Goal: Communication & Community: Share content

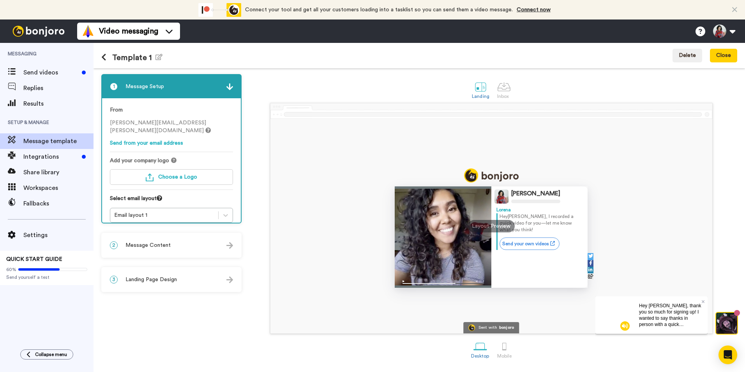
click at [182, 243] on div "2 Message Content" at bounding box center [171, 244] width 139 height 23
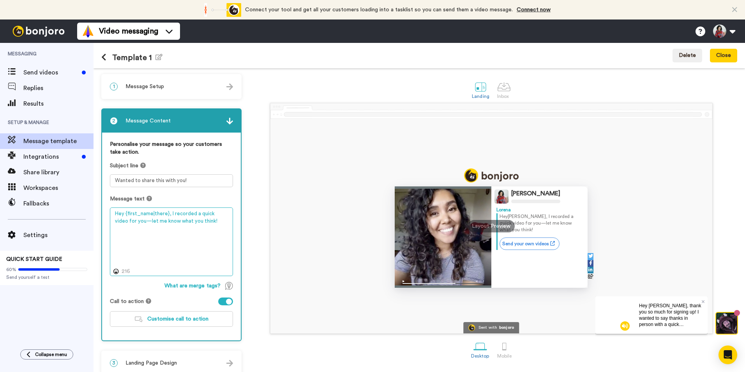
click at [166, 225] on textarea "Hey {first_name|there}, I recorded a quick video for you—let me know what you t…" at bounding box center [171, 241] width 123 height 69
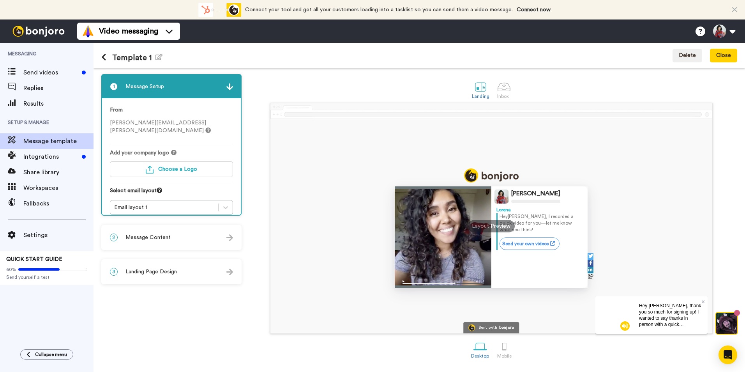
click at [211, 242] on div "2 Message Content" at bounding box center [171, 237] width 139 height 23
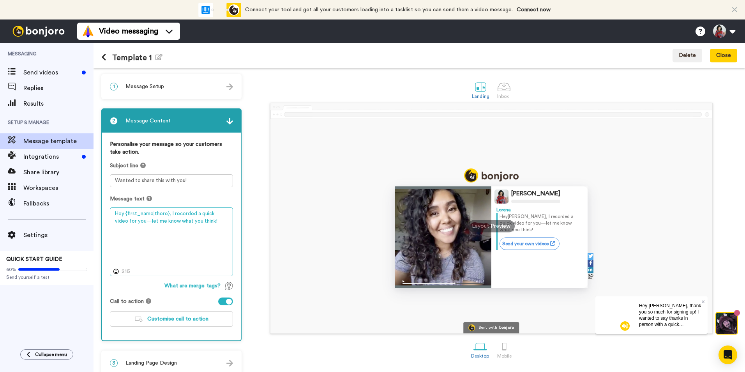
drag, startPoint x: 115, startPoint y: 213, endPoint x: 215, endPoint y: 218, distance: 100.6
click at [215, 218] on textarea "Hey {first_name|there}, I recorded a quick video for you—let me know what you t…" at bounding box center [171, 241] width 123 height 69
paste textarea "i, I’m Lorena Narvaez. Welcome to the Key Associate Forum. Over the next year, …"
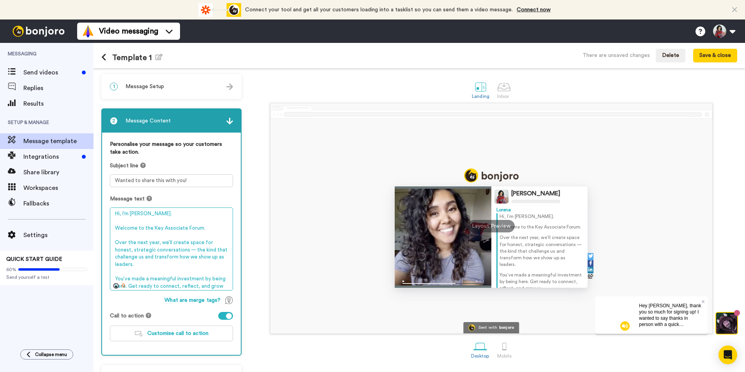
click at [123, 213] on textarea "Hi, I’m Lorena Narvaez. Welcome to the Key Associate Forum. Over the next year,…" at bounding box center [171, 248] width 123 height 83
click at [122, 212] on textarea "Hi, I’m Lorena Narvaez. Welcome to the Key Associate Forum. Over the next year,…" at bounding box center [171, 248] width 123 height 83
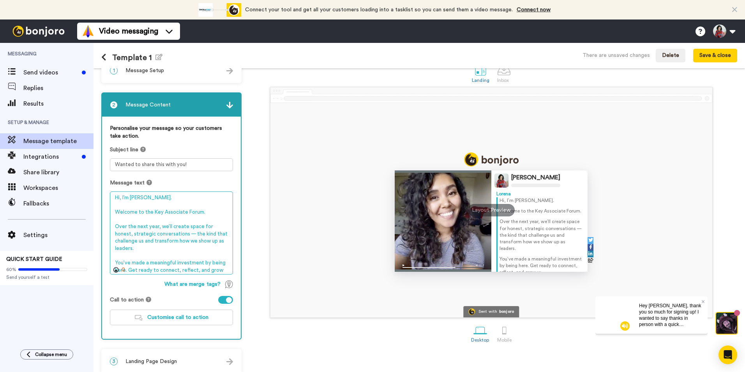
scroll to position [24, 0]
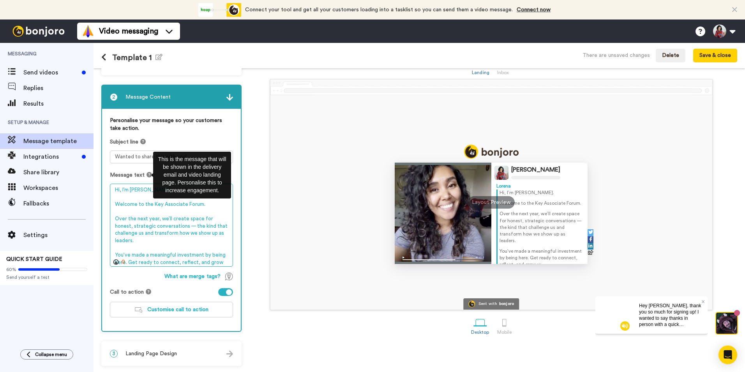
type textarea "Hi, I’m Lorena Narvaez. Welcome to the Key Associate Forum. Over the next year,…"
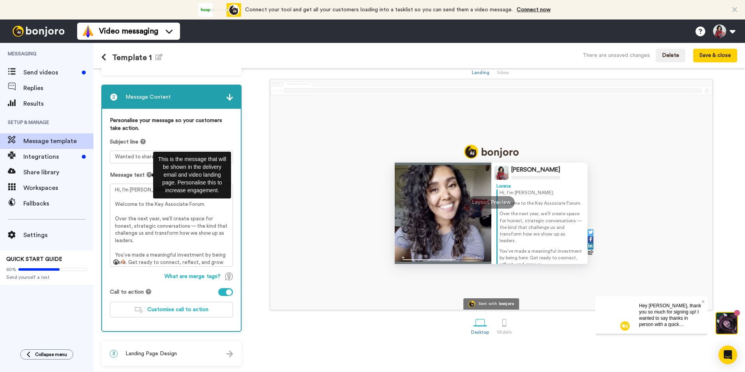
click at [147, 174] on icon at bounding box center [148, 174] width 5 height 5
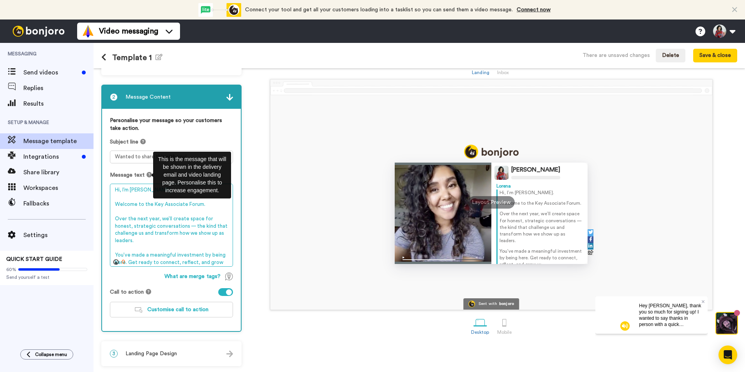
click at [139, 213] on textarea "Hi, I’m Lorena Narvaez. Welcome to the Key Associate Forum. Over the next year,…" at bounding box center [171, 224] width 123 height 83
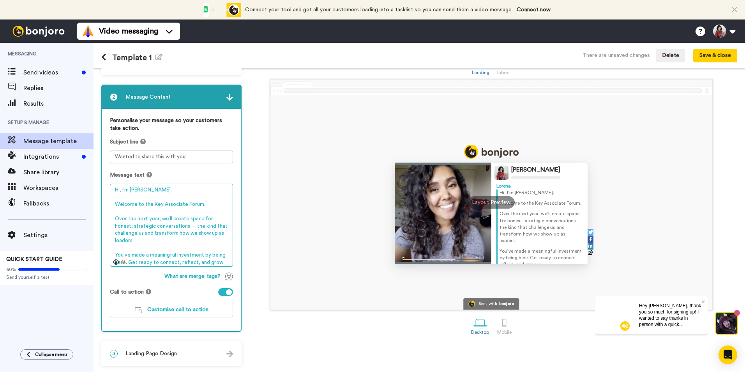
click at [122, 188] on textarea "Hi, I’m Lorena Narvaez. Welcome to the Key Associate Forum. Over the next year,…" at bounding box center [171, 224] width 123 height 83
drag, startPoint x: 115, startPoint y: 190, endPoint x: 229, endPoint y: 261, distance: 135.4
click at [229, 261] on textarea "Hi, I’m Lorena Narvaez. Welcome to the Key Associate Forum. Over the next year,…" at bounding box center [171, 224] width 123 height 83
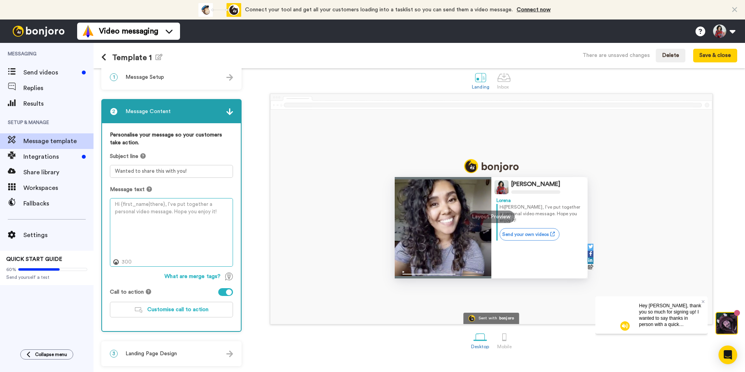
scroll to position [9, 0]
click at [102, 57] on icon at bounding box center [103, 57] width 5 height 8
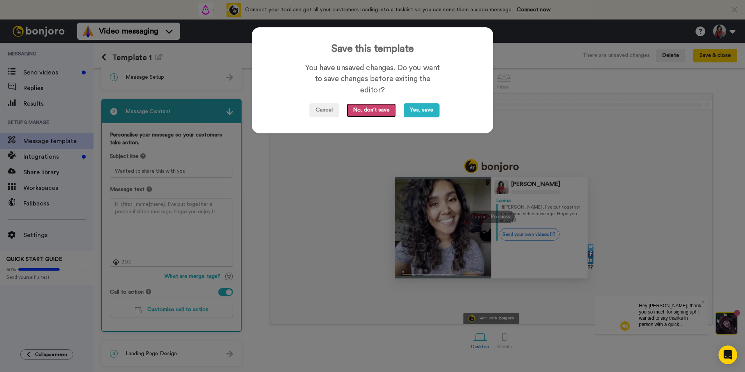
click at [377, 110] on button "No, don't save" at bounding box center [371, 110] width 49 height 14
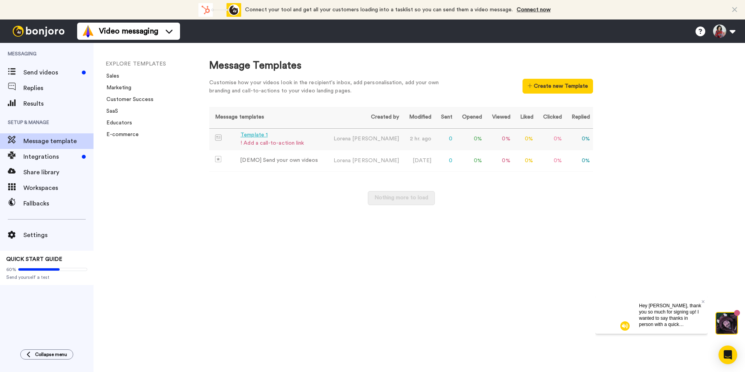
click at [298, 140] on div "! Add a call-to-action link" at bounding box center [271, 143] width 63 height 8
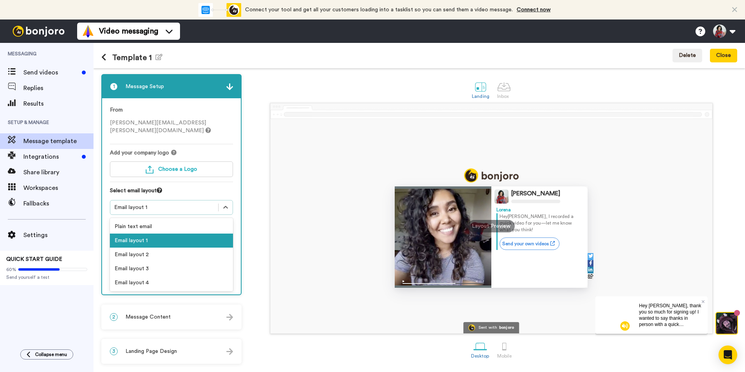
click at [127, 203] on div "Email layout 1" at bounding box center [164, 207] width 100 height 8
click at [140, 247] on div "Email layout 2" at bounding box center [171, 254] width 123 height 14
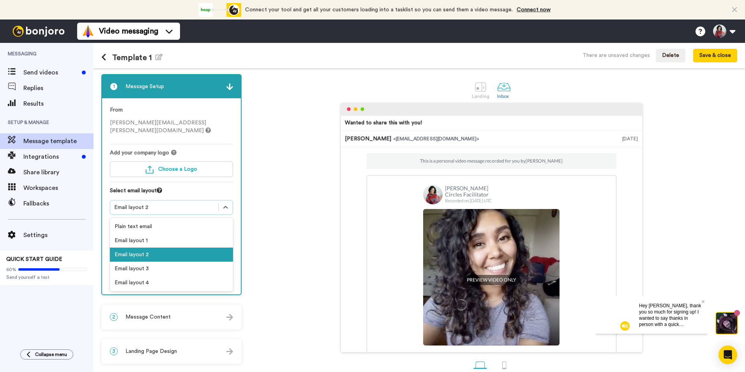
click at [165, 203] on div "Email layout 2" at bounding box center [164, 207] width 108 height 9
click at [147, 261] on div "Email layout 3" at bounding box center [171, 268] width 123 height 14
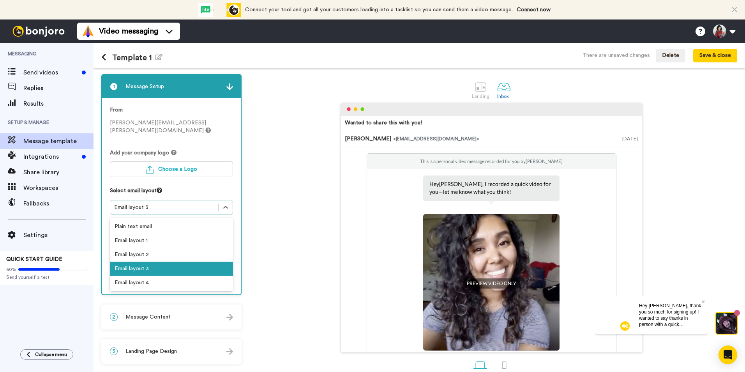
click at [159, 203] on div "Email layout 3" at bounding box center [164, 207] width 100 height 8
click at [153, 220] on div "Plain text email" at bounding box center [171, 226] width 123 height 14
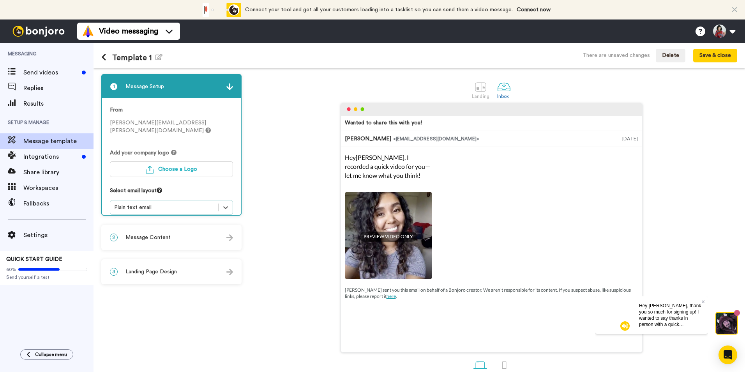
click at [156, 203] on div "Plain text email" at bounding box center [164, 207] width 100 height 8
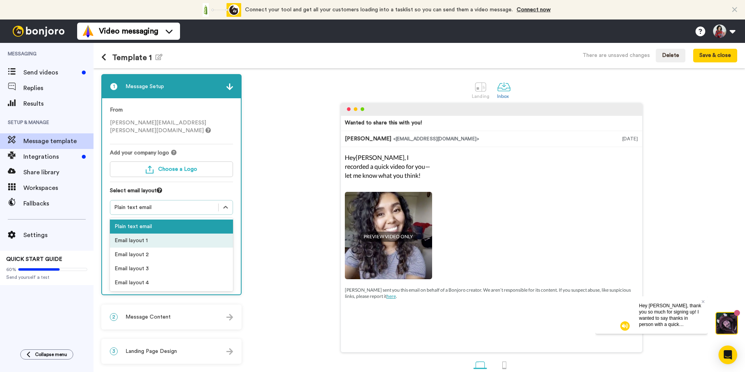
click at [154, 234] on div "Email layout 1" at bounding box center [171, 240] width 123 height 14
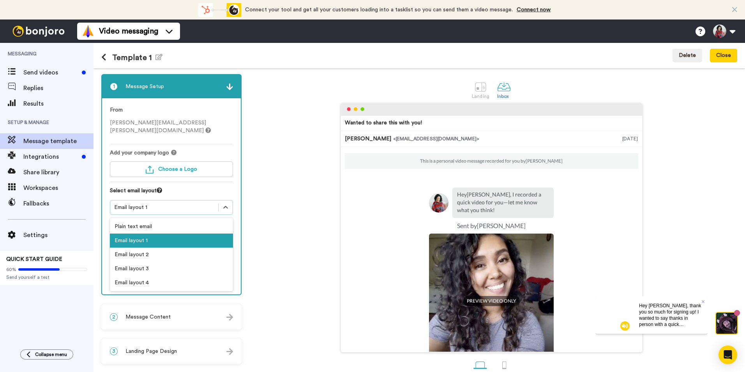
click at [157, 203] on div "Email layout 1" at bounding box center [164, 207] width 100 height 8
click at [153, 251] on div "Email layout 2" at bounding box center [171, 254] width 123 height 14
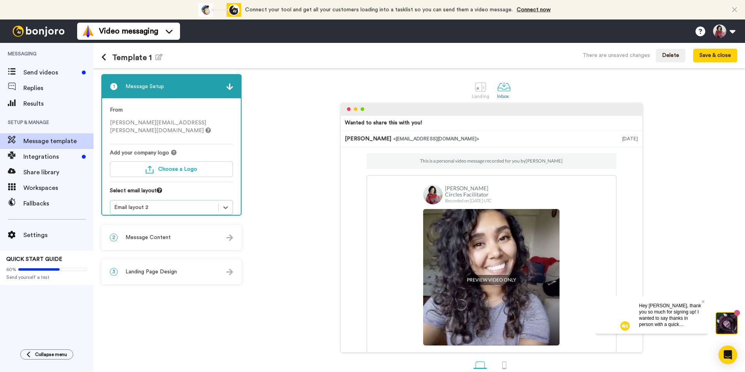
click at [155, 239] on span "Message Content" at bounding box center [147, 237] width 45 height 8
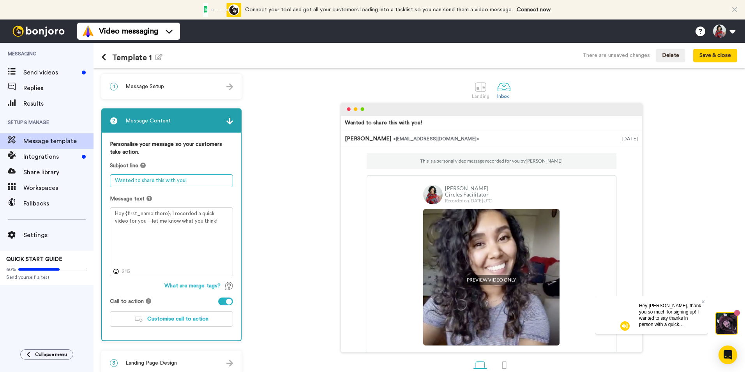
click at [179, 180] on textarea "Wanted to share this with you!" at bounding box center [171, 180] width 123 height 13
drag, startPoint x: 202, startPoint y: 181, endPoint x: 106, endPoint y: 176, distance: 95.9
click at [106, 176] on div "Personalise your message so your customers take action. Subject line Wanted to …" at bounding box center [171, 236] width 139 height 208
click at [150, 180] on textarea "Welcome to YPO Key Associate Forum" at bounding box center [171, 180] width 123 height 13
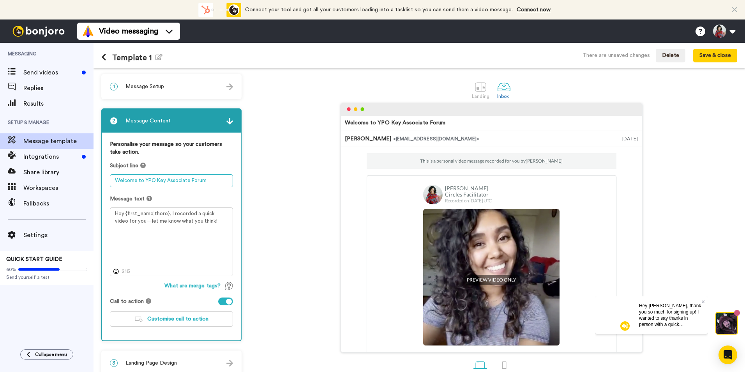
type textarea "Welcome to YPO Key Associate Forum"
click at [112, 218] on textarea "Hey {first_name|there}, I recorded a quick video for you—let me know what you t…" at bounding box center [171, 241] width 123 height 69
drag, startPoint x: 114, startPoint y: 213, endPoint x: 206, endPoint y: 228, distance: 93.8
click at [206, 228] on textarea "Hey {first_name|there}, I recorded a quick video for you—let me know what you t…" at bounding box center [171, 241] width 123 height 69
click at [143, 233] on textarea "Hey {first_name|there}, I recorded a quick video for you—let me know what you t…" at bounding box center [171, 241] width 123 height 69
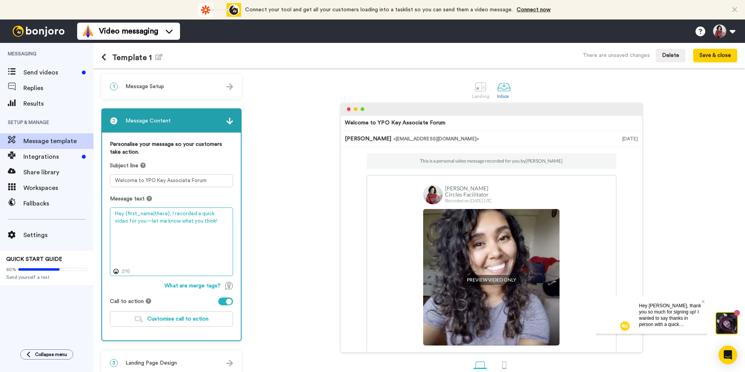
paste textarea "Hi, I’m Lorena Narvaez. Welcome to the Key Associate Forum. Over the next year,…"
type textarea "Hey {first_name|there}, I recorded a quick video for you—let Hi, I’m Lorena Nar…"
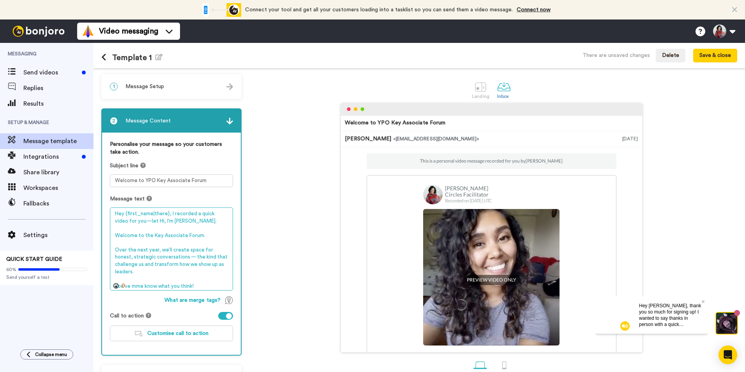
drag, startPoint x: 198, startPoint y: 279, endPoint x: 113, endPoint y: 200, distance: 116.4
click at [113, 200] on div "Message text Hey {first_name|there}, I recorded a quick video for you—let Hi, I…" at bounding box center [171, 242] width 123 height 95
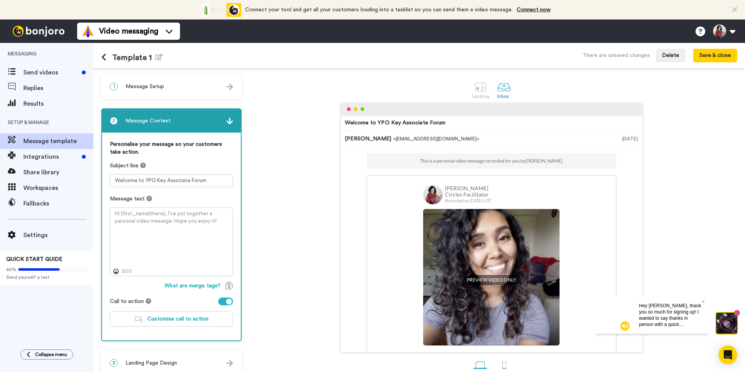
click at [190, 85] on div "1 Message Setup" at bounding box center [171, 86] width 139 height 23
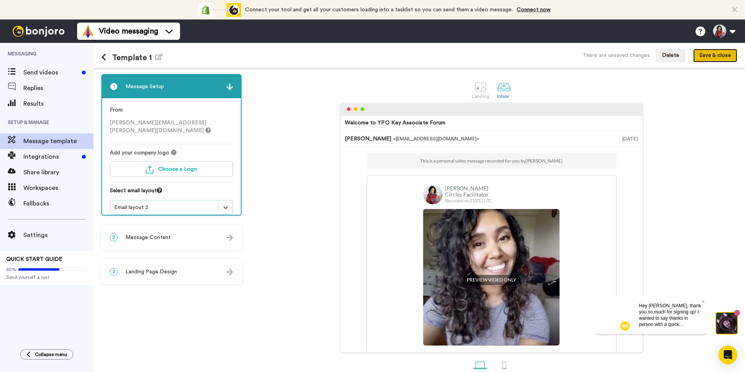
click at [713, 55] on button "Save & close" at bounding box center [715, 56] width 44 height 14
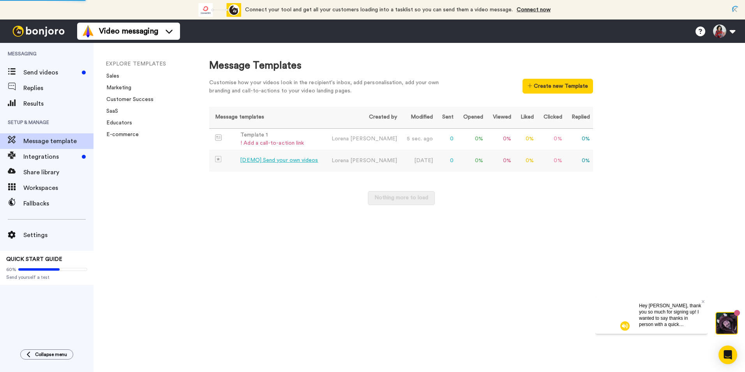
click at [260, 161] on div "[DEMO] Send your own videos" at bounding box center [279, 160] width 78 height 8
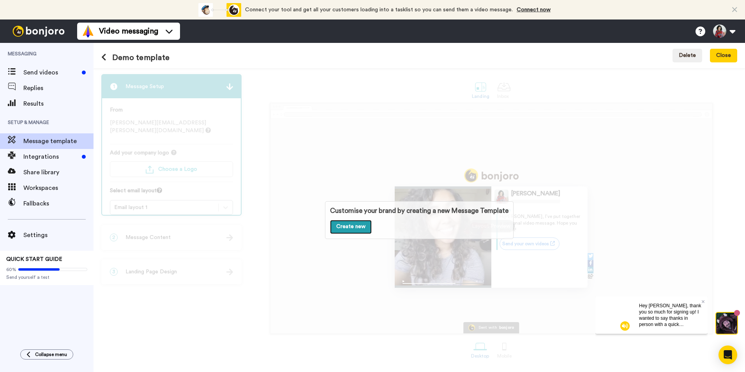
click at [347, 226] on link "Create new" at bounding box center [351, 227] width 42 height 14
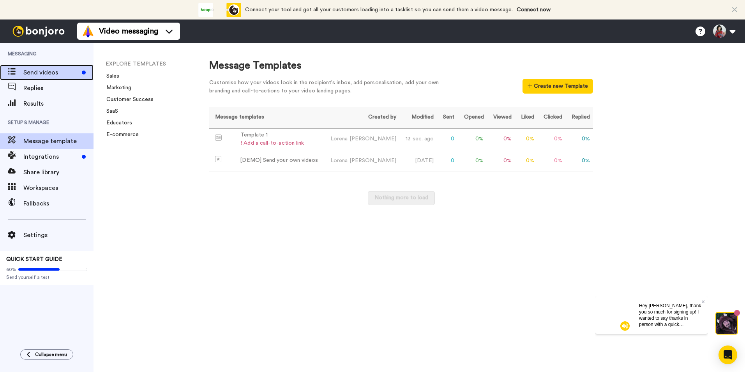
click at [43, 73] on span "Send videos" at bounding box center [50, 72] width 55 height 9
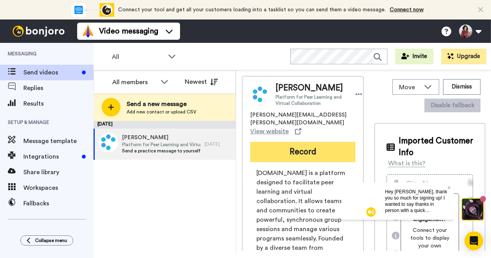
click at [307, 142] on button "Record" at bounding box center [302, 152] width 105 height 20
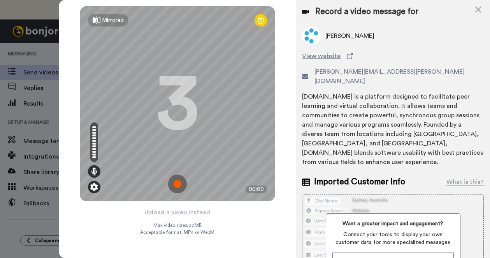
click at [92, 189] on img at bounding box center [94, 187] width 8 height 8
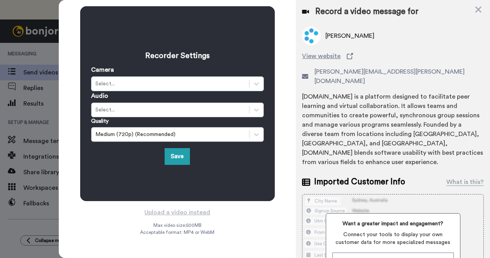
click at [174, 83] on div "Select..." at bounding box center [170, 84] width 150 height 8
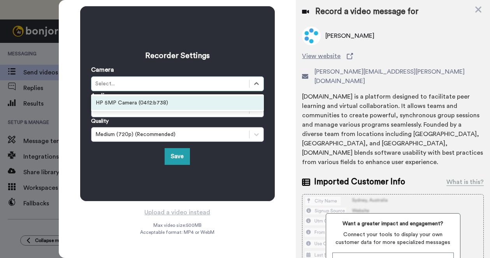
click at [182, 102] on div "HP 5MP Camera (04f2:b738)" at bounding box center [177, 103] width 173 height 14
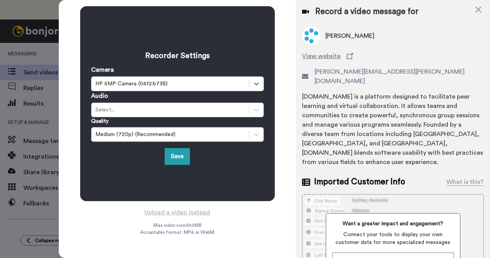
click at [186, 84] on div "HP 5MP Camera (04f2:b738)" at bounding box center [170, 84] width 150 height 8
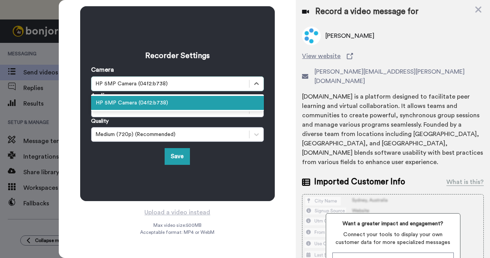
drag, startPoint x: 185, startPoint y: 88, endPoint x: 186, endPoint y: 84, distance: 4.7
click at [186, 84] on div "HP 5MP Camera (04f2:b738)" at bounding box center [170, 84] width 150 height 8
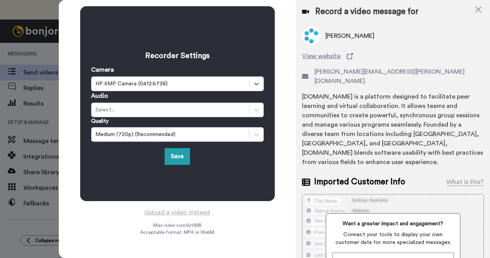
click at [184, 85] on div "HP 5MP Camera (04f2:b738)" at bounding box center [170, 84] width 150 height 8
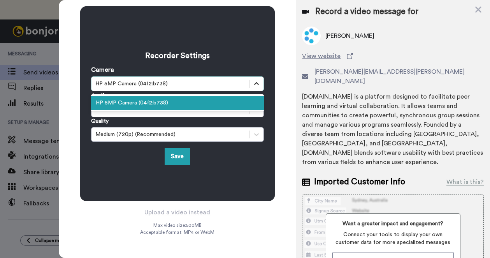
click at [257, 82] on icon at bounding box center [257, 84] width 8 height 8
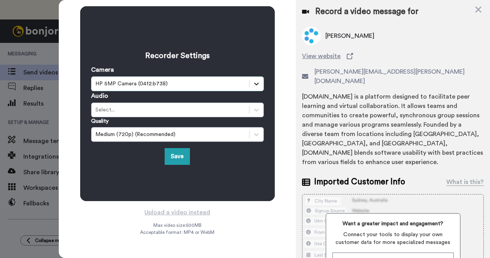
click at [257, 82] on icon at bounding box center [257, 84] width 8 height 8
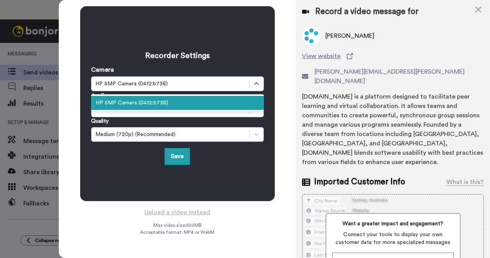
click at [183, 101] on div "HP 5MP Camera (04f2:b738)" at bounding box center [177, 103] width 173 height 14
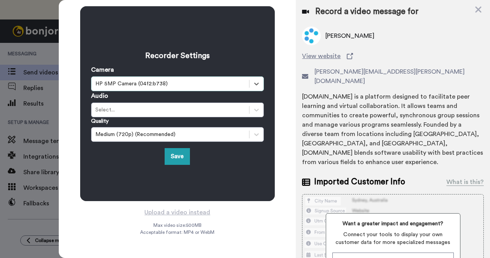
click at [189, 90] on div "HP 5MP Camera (04f2:b738)" at bounding box center [177, 83] width 173 height 15
click at [189, 85] on div "HP 5MP Camera (04f2:b738)" at bounding box center [170, 84] width 150 height 8
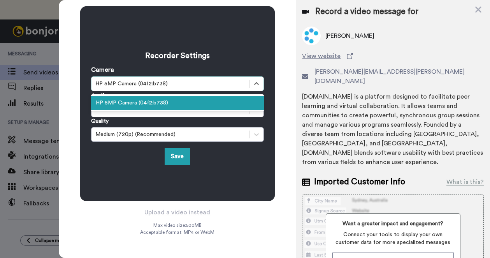
click at [188, 86] on div "HP 5MP Camera (04f2:b738)" at bounding box center [170, 84] width 150 height 8
click at [167, 101] on div "HP 5MP Camera (04f2:b738)" at bounding box center [177, 103] width 173 height 14
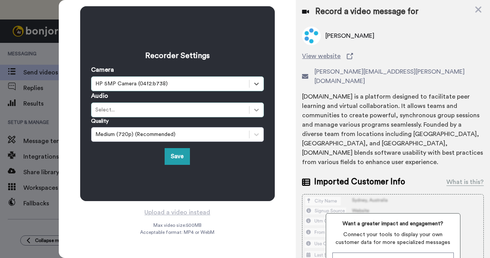
click at [254, 108] on icon at bounding box center [257, 110] width 8 height 8
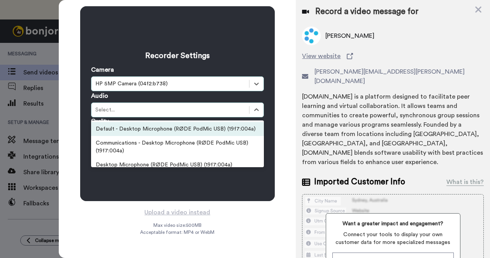
click at [227, 130] on div "Default - Desktop Microphone (RØDE PodMic USB) (19f7:004a)" at bounding box center [177, 129] width 173 height 14
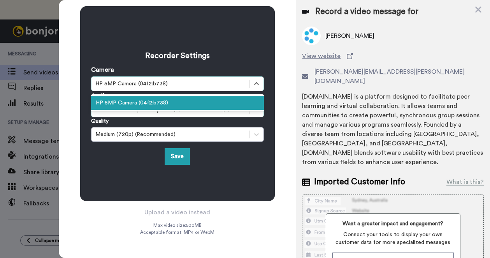
click at [201, 85] on div "HP 5MP Camera (04f2:b738)" at bounding box center [170, 84] width 150 height 8
click at [243, 39] on div "Recorder Settings Camera option HP 5MP Camera (04f2:b738), selected. option HP …" at bounding box center [177, 103] width 195 height 195
click at [256, 85] on icon at bounding box center [257, 84] width 8 height 8
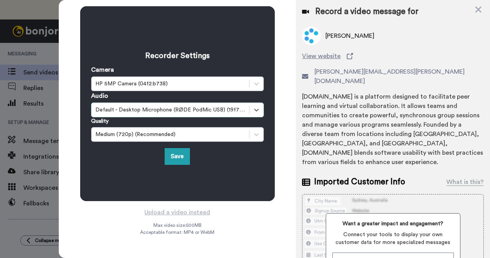
click at [240, 177] on div "Recorder Settings Camera HP 5MP Camera (04f2:b738) Audio option Default - Deskt…" at bounding box center [177, 103] width 195 height 195
click at [183, 156] on button "Save" at bounding box center [177, 156] width 25 height 17
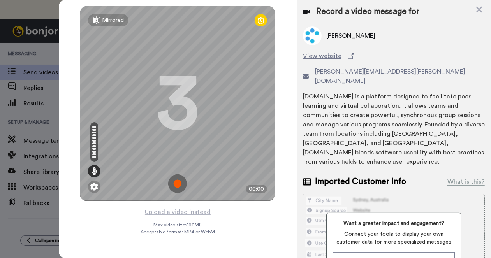
click at [175, 184] on img at bounding box center [177, 184] width 19 height 19
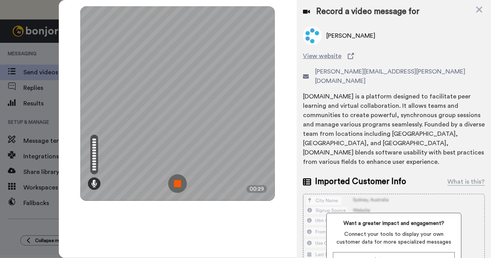
click at [175, 180] on img at bounding box center [177, 184] width 19 height 19
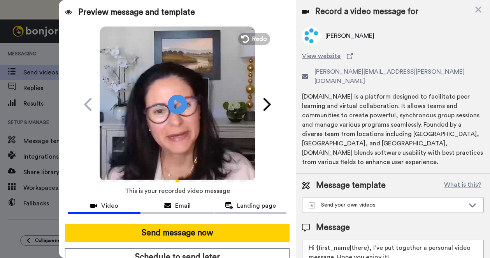
click at [111, 204] on span "Video" at bounding box center [109, 205] width 17 height 9
click at [175, 105] on icon "Play/Pause" at bounding box center [178, 104] width 21 height 37
click at [254, 42] on span "Redo" at bounding box center [260, 39] width 16 height 10
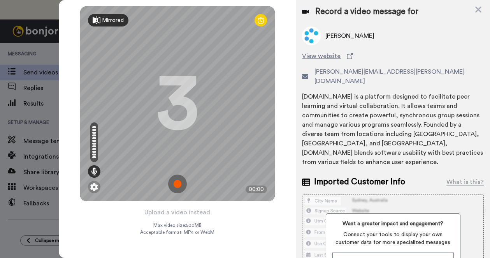
click at [97, 20] on icon at bounding box center [97, 20] width 8 height 8
click at [176, 182] on img at bounding box center [177, 184] width 19 height 19
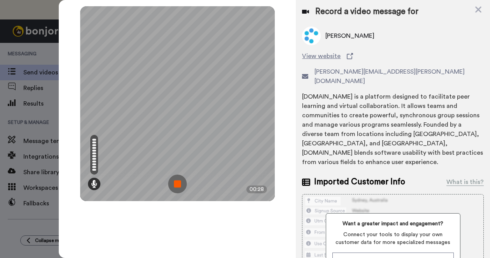
click at [173, 182] on img at bounding box center [177, 184] width 19 height 19
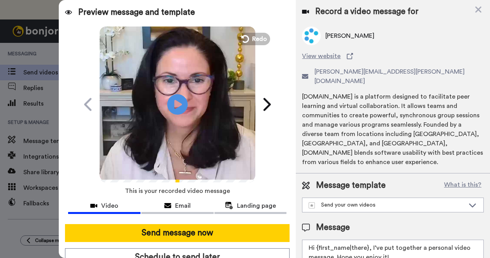
click at [178, 101] on icon at bounding box center [178, 104] width 21 height 21
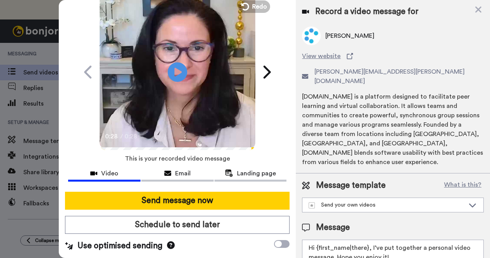
click at [169, 241] on icon at bounding box center [171, 245] width 8 height 8
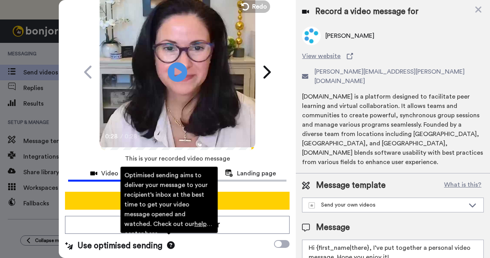
click at [169, 241] on icon at bounding box center [171, 245] width 8 height 8
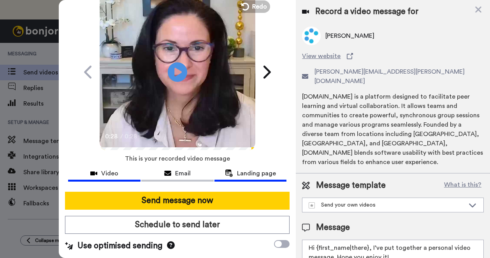
click at [245, 169] on span "Landing page" at bounding box center [256, 173] width 39 height 9
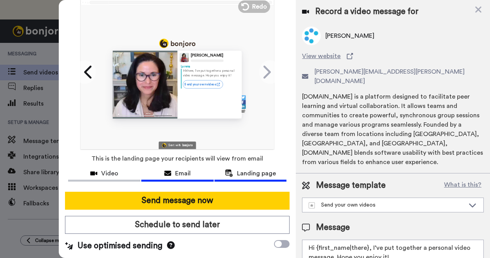
click at [175, 169] on span "Email" at bounding box center [183, 173] width 16 height 9
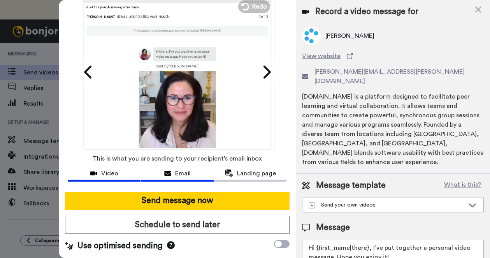
click at [101, 170] on span "Video" at bounding box center [109, 173] width 17 height 9
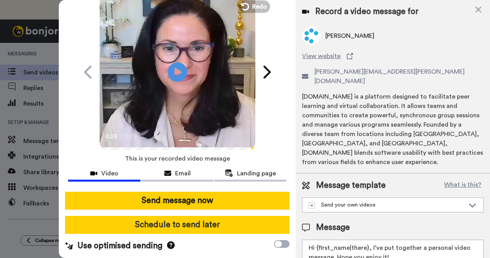
click at [164, 217] on button "Schedule to send later" at bounding box center [177, 225] width 225 height 18
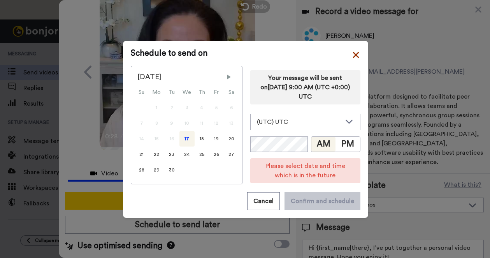
click at [353, 51] on icon at bounding box center [356, 54] width 6 height 9
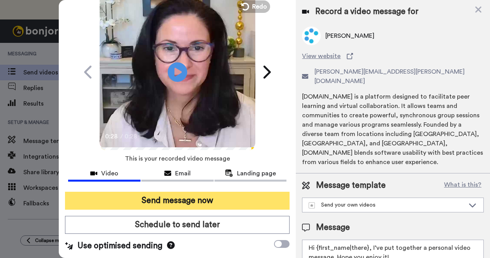
click at [189, 192] on button "Send message now" at bounding box center [177, 201] width 225 height 18
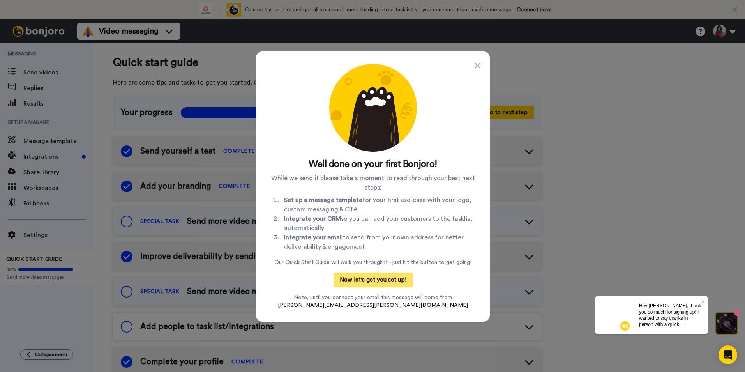
click at [379, 258] on button "Now let's get you set up!" at bounding box center [372, 279] width 79 height 15
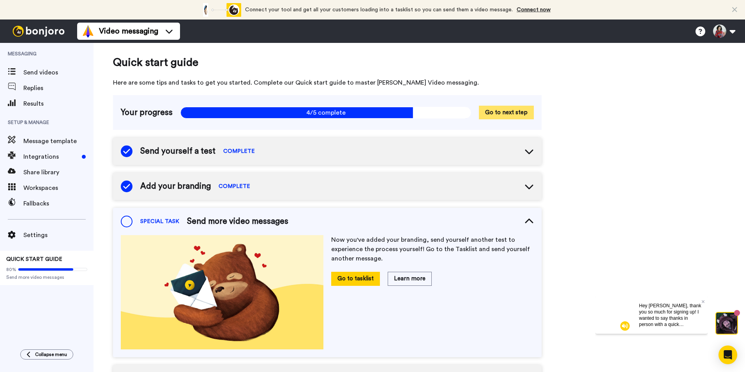
click at [490, 112] on button "Go to next step" at bounding box center [506, 113] width 55 height 14
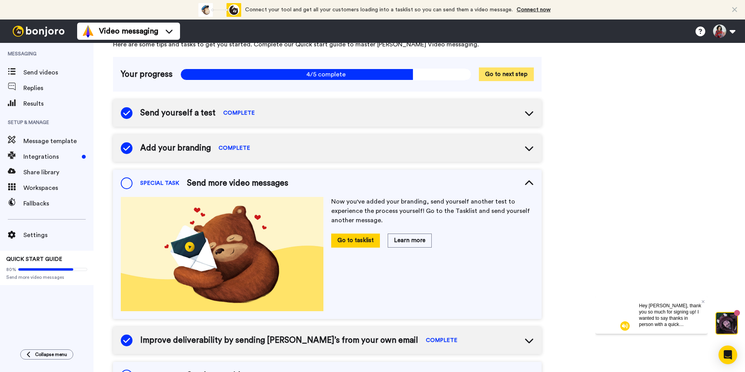
scroll to position [75, 0]
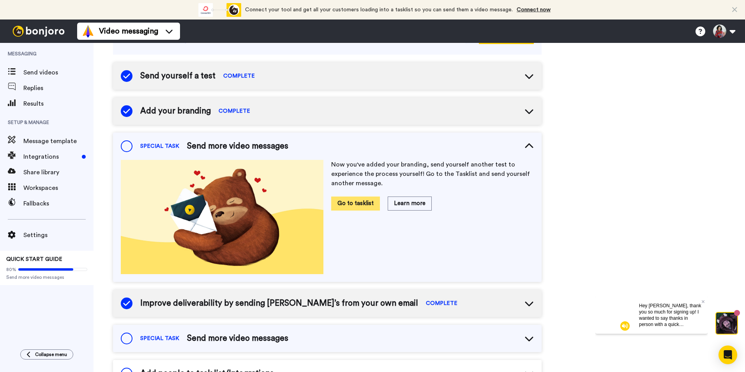
click at [371, 204] on button "Go to tasklist" at bounding box center [355, 203] width 49 height 14
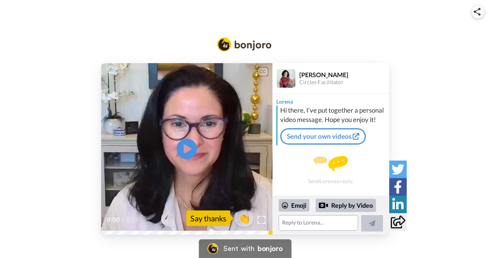
click at [183, 144] on icon at bounding box center [186, 149] width 21 height 21
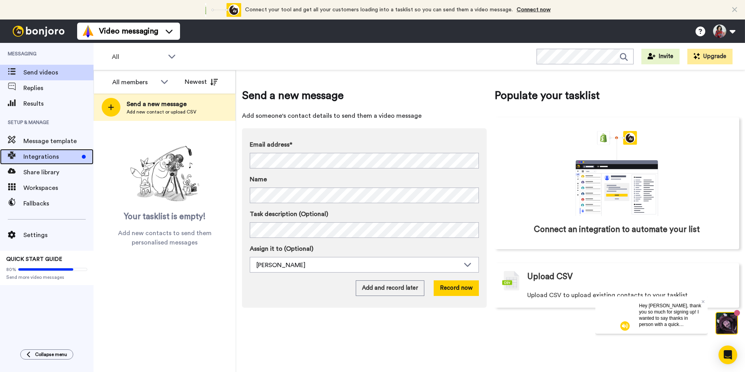
click at [34, 156] on span "Integrations" at bounding box center [50, 156] width 55 height 9
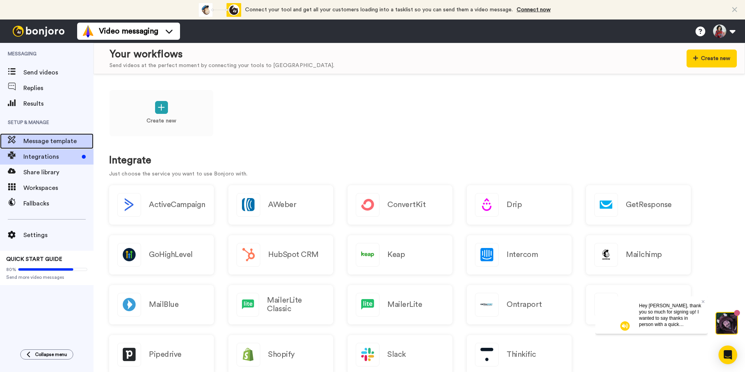
click at [34, 139] on span "Message template" at bounding box center [58, 140] width 70 height 9
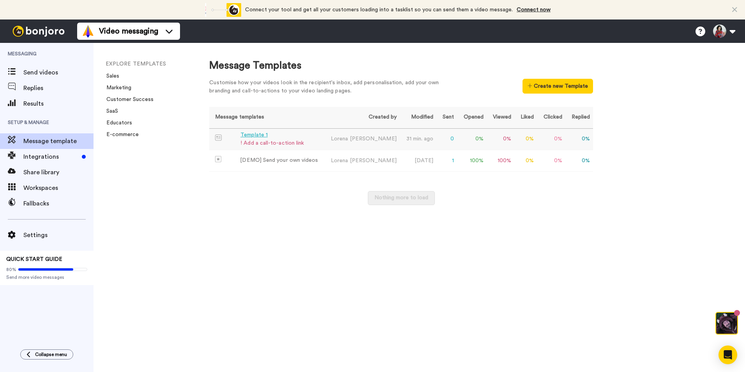
click at [293, 141] on div "! Add a call-to-action link" at bounding box center [271, 143] width 63 height 8
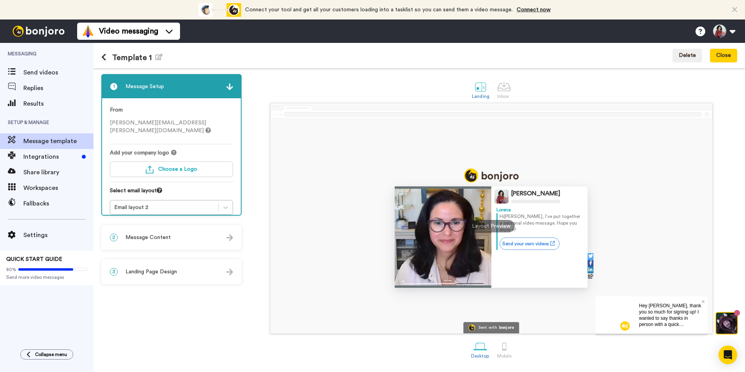
click at [225, 235] on div "2 Message Content" at bounding box center [171, 237] width 139 height 23
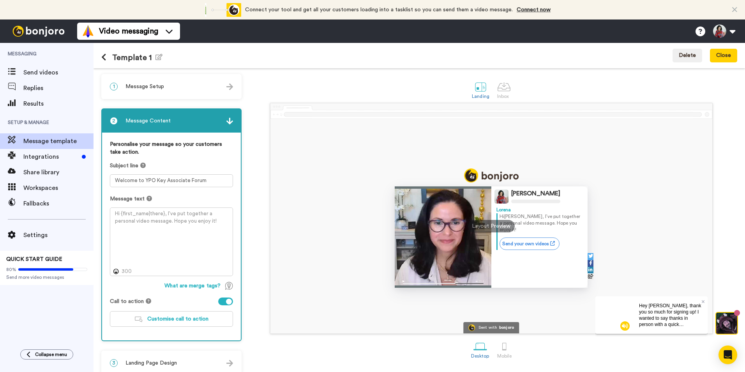
scroll to position [9, 0]
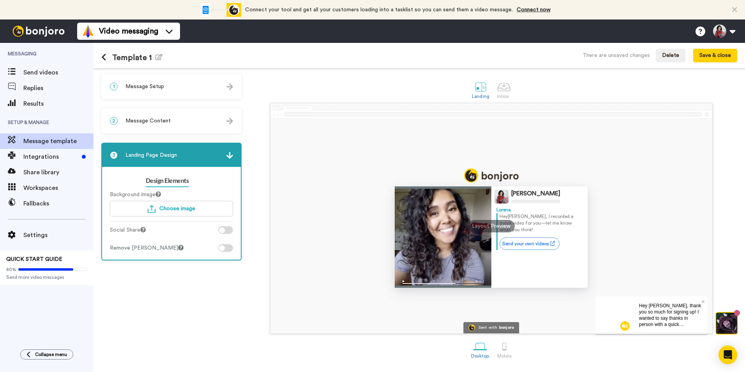
click at [145, 86] on span "Message Setup" at bounding box center [144, 87] width 39 height 8
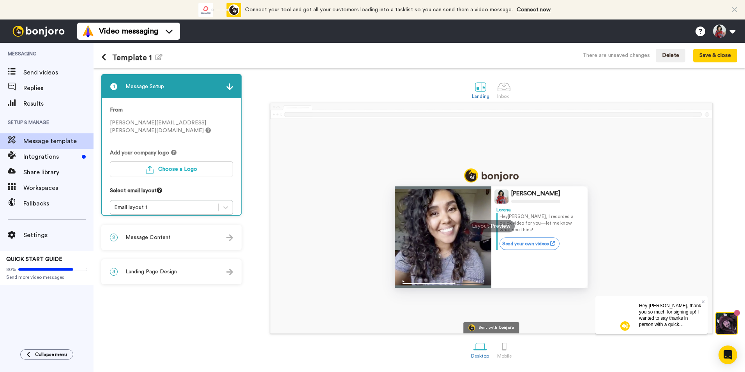
click at [174, 236] on div "2 Message Content" at bounding box center [171, 237] width 139 height 23
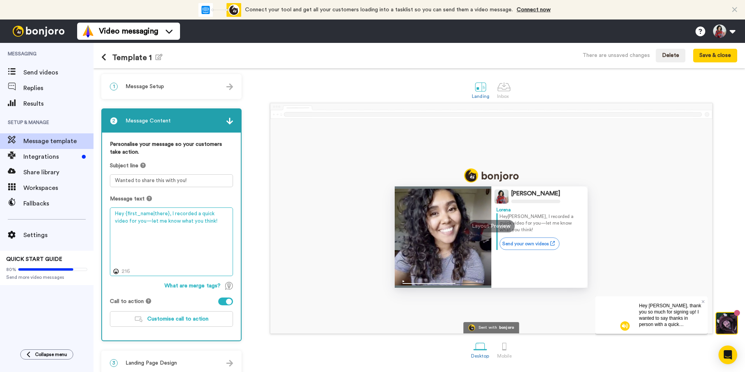
click at [198, 213] on textarea "Hey {first_name|there}, I recorded a quick video for you—let me know what you t…" at bounding box center [171, 241] width 123 height 69
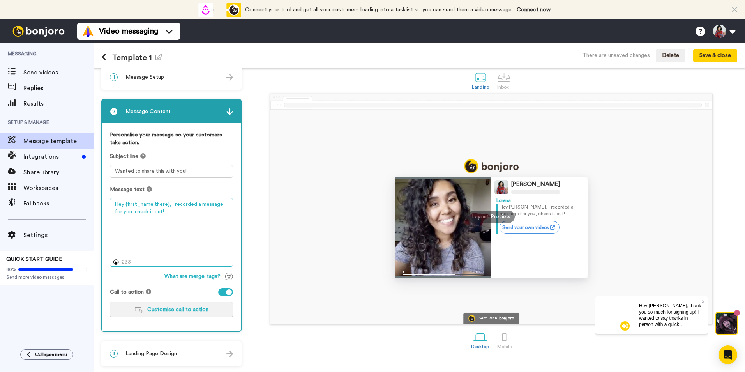
type textarea "Hey {first_name|there}, I recorded a message for you, check it out!"
click at [201, 311] on span "Customise call to action" at bounding box center [177, 309] width 61 height 5
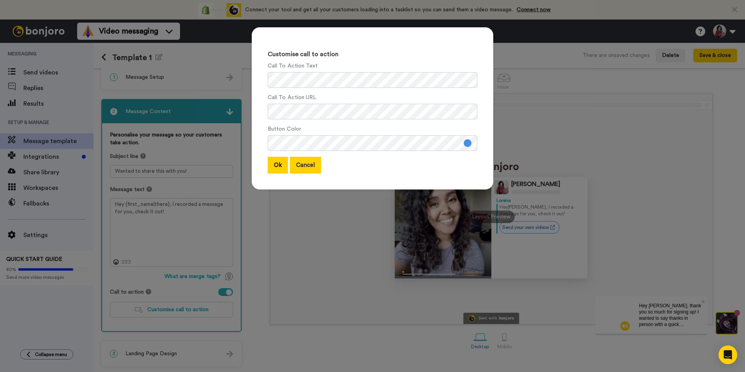
click at [310, 167] on button "Cancel" at bounding box center [305, 165] width 31 height 17
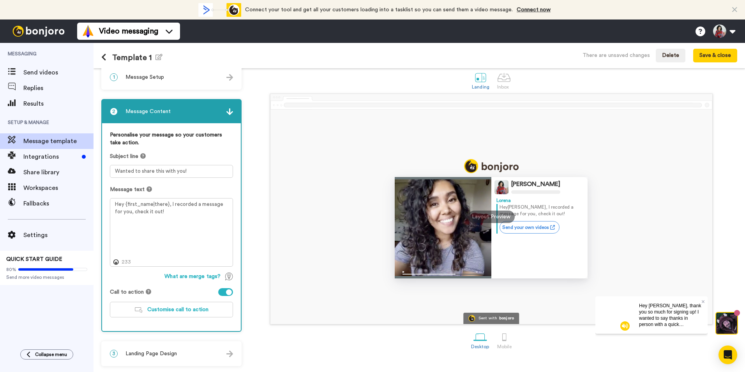
click at [227, 351] on img at bounding box center [229, 353] width 7 height 7
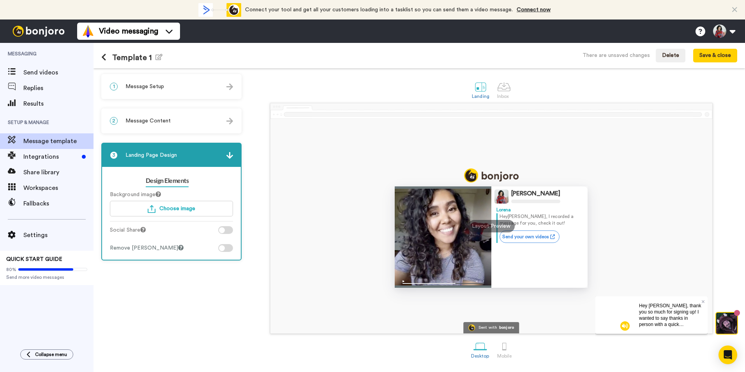
scroll to position [0, 0]
click at [178, 208] on span "Choose image" at bounding box center [177, 208] width 36 height 5
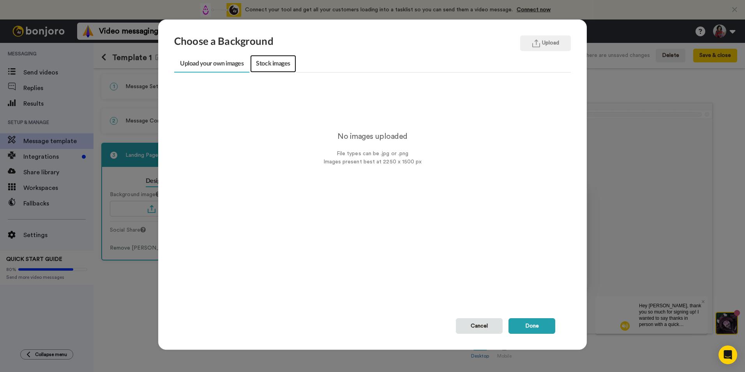
click at [271, 69] on link "Stock images" at bounding box center [273, 64] width 46 height 18
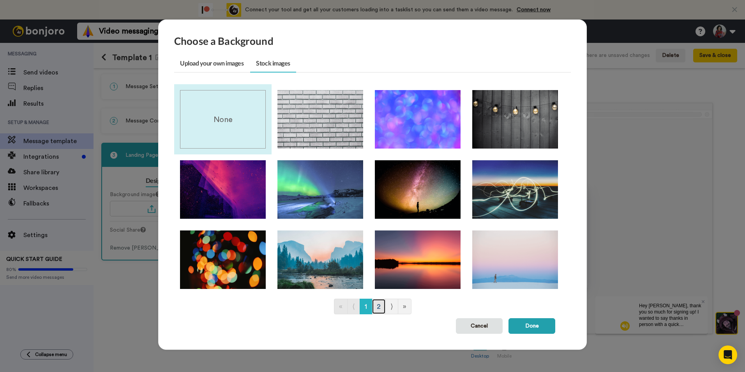
click at [376, 308] on link "2" at bounding box center [379, 306] width 14 height 16
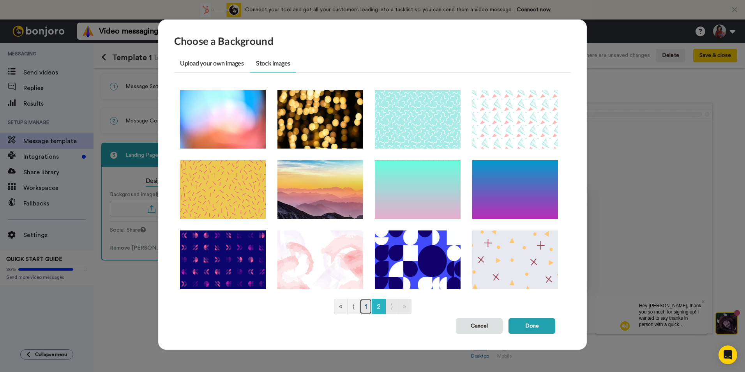
click at [364, 304] on link "1" at bounding box center [366, 306] width 12 height 16
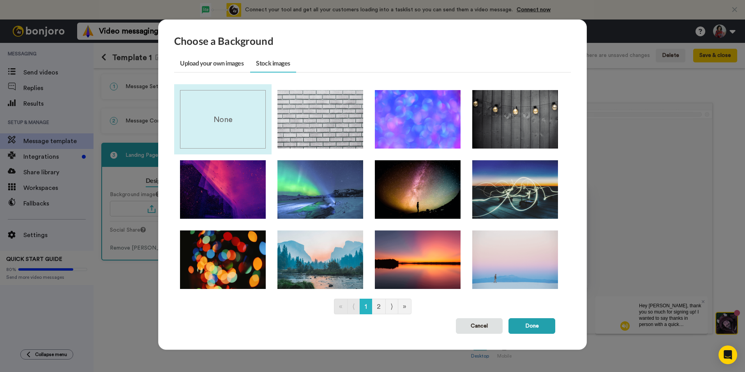
click at [235, 137] on div "None" at bounding box center [223, 119] width 86 height 58
click at [219, 65] on link "Upload your own images" at bounding box center [211, 64] width 75 height 18
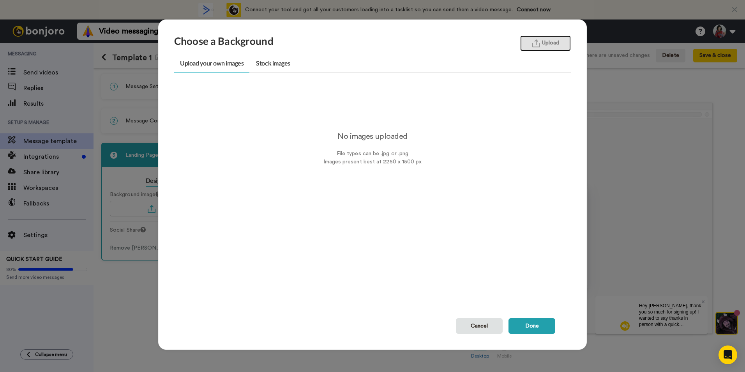
click at [543, 44] on button "Upload" at bounding box center [545, 43] width 51 height 16
click at [283, 64] on link "Stock images" at bounding box center [273, 64] width 46 height 18
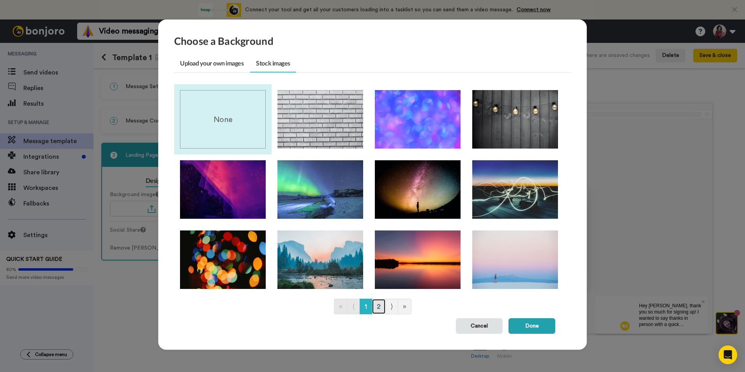
click at [375, 307] on link "2" at bounding box center [379, 306] width 14 height 16
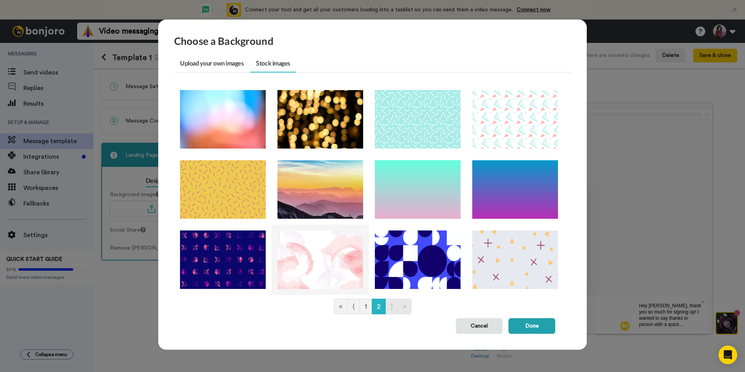
click at [321, 272] on img at bounding box center [320, 259] width 86 height 58
click at [510, 194] on img at bounding box center [515, 189] width 86 height 58
click at [532, 324] on button "Done" at bounding box center [531, 326] width 47 height 16
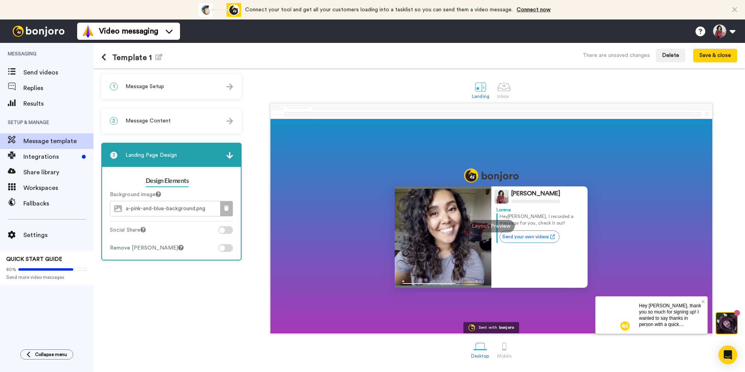
click at [224, 206] on icon at bounding box center [226, 207] width 5 height 5
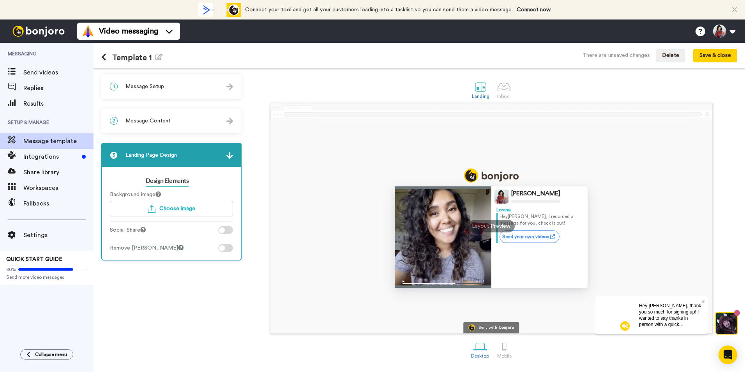
click at [208, 119] on div "2 Message Content" at bounding box center [171, 120] width 139 height 23
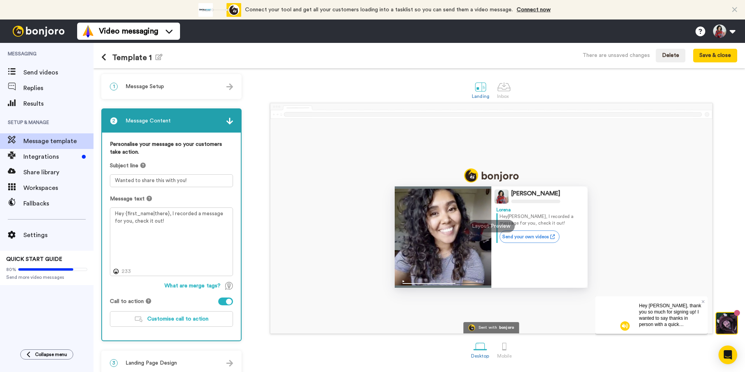
click at [228, 86] on img at bounding box center [229, 86] width 7 height 7
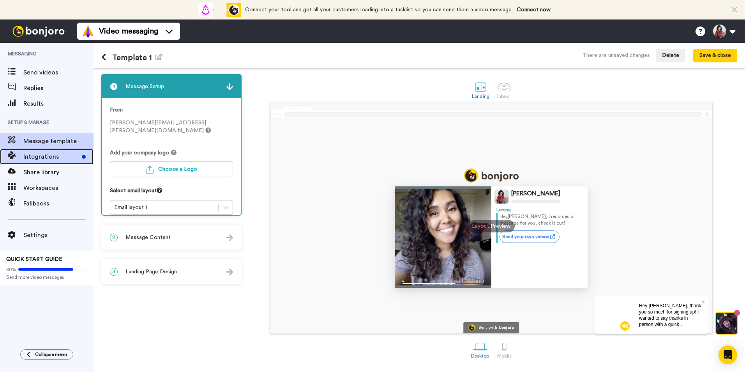
click at [46, 157] on span "Integrations" at bounding box center [50, 156] width 55 height 9
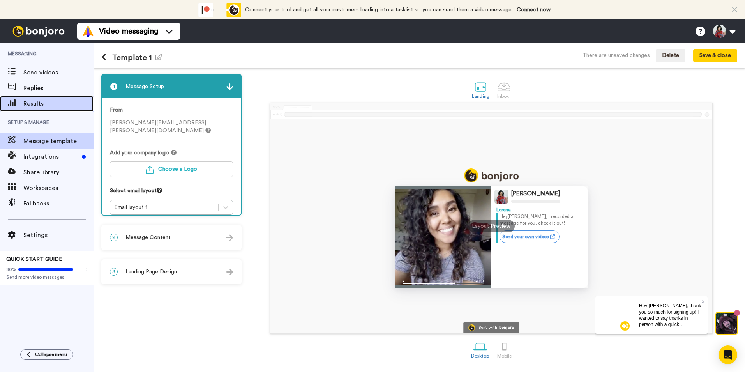
click at [37, 104] on span "Results" at bounding box center [58, 103] width 70 height 9
click at [713, 53] on button "Save & close" at bounding box center [715, 56] width 44 height 14
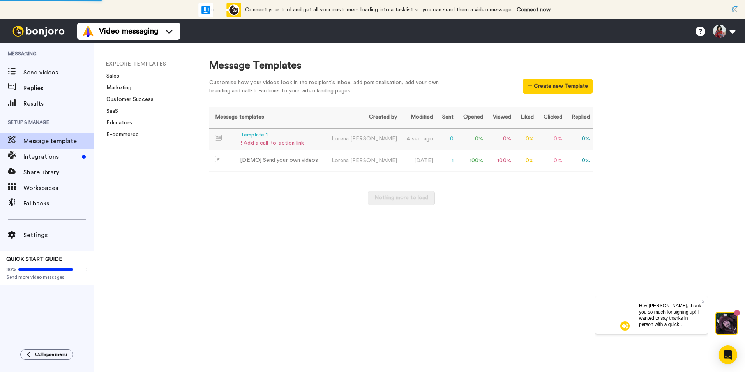
click at [265, 135] on div "Template 1" at bounding box center [271, 135] width 63 height 8
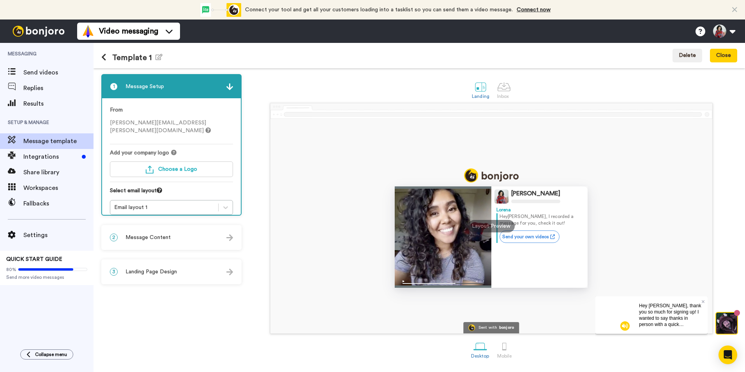
click at [228, 240] on img at bounding box center [229, 237] width 7 height 7
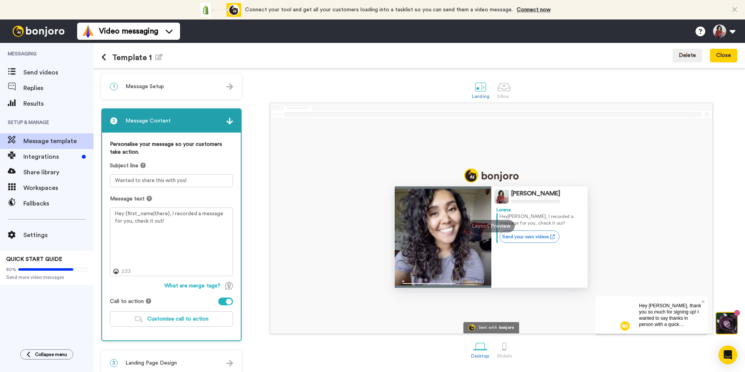
scroll to position [9, 0]
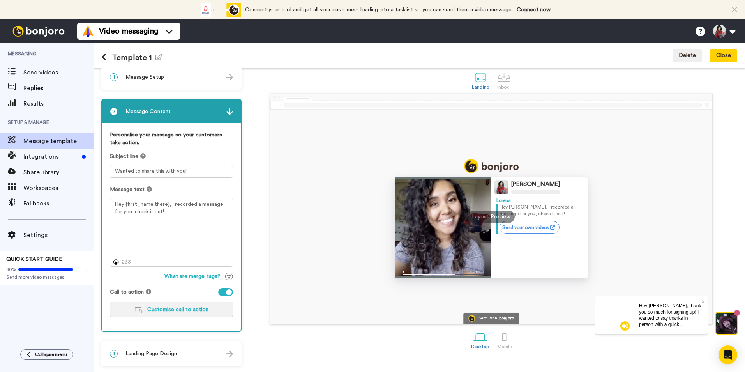
click at [209, 305] on button "Customise call to action" at bounding box center [171, 310] width 123 height 16
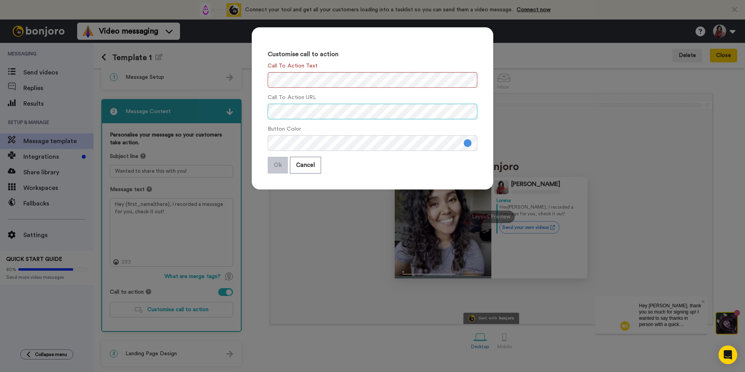
click at [258, 104] on div "Customise call to action Call To Action Text Call To Action URL Button Color Ok…" at bounding box center [373, 108] width 242 height 162
click at [520, 128] on div "Customise call to action Call To Action Text Call To Action URL Button Color Ok…" at bounding box center [372, 186] width 745 height 372
click at [300, 168] on button "Cancel" at bounding box center [305, 165] width 31 height 17
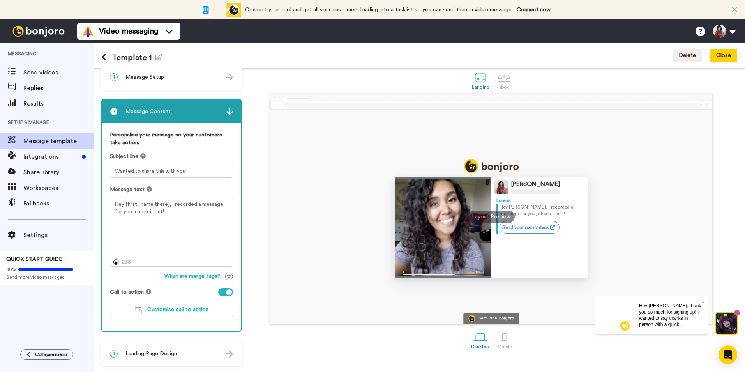
click at [104, 59] on icon at bounding box center [103, 57] width 5 height 8
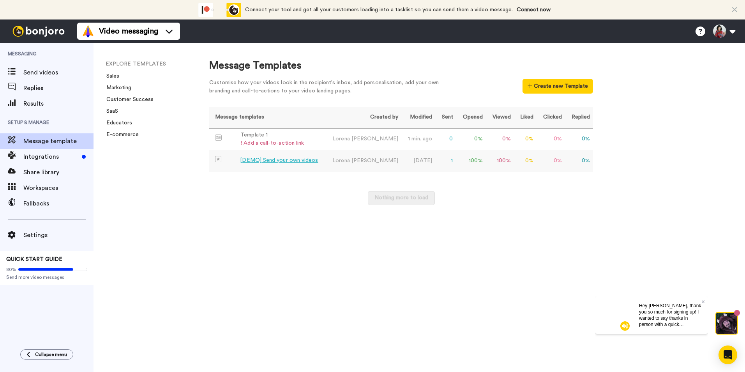
click at [256, 160] on div "[DEMO] Send your own videos" at bounding box center [279, 160] width 78 height 8
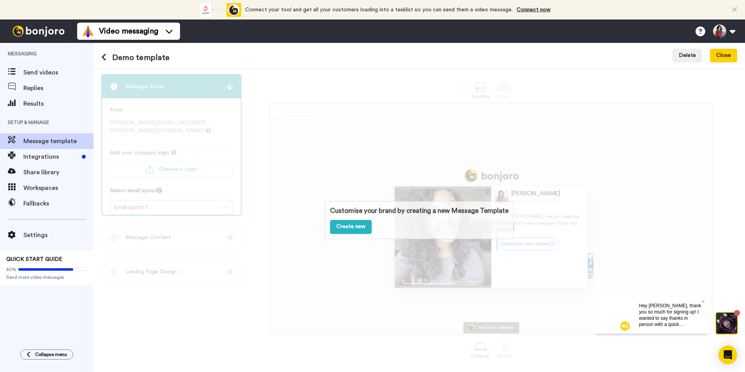
click at [106, 54] on icon at bounding box center [103, 57] width 5 height 8
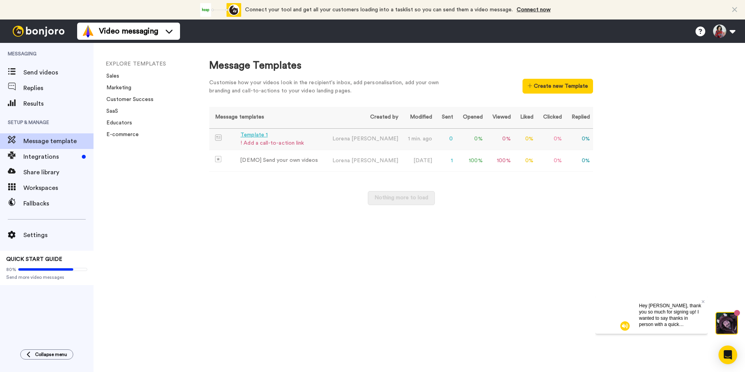
click at [256, 134] on div "Template 1" at bounding box center [271, 135] width 63 height 8
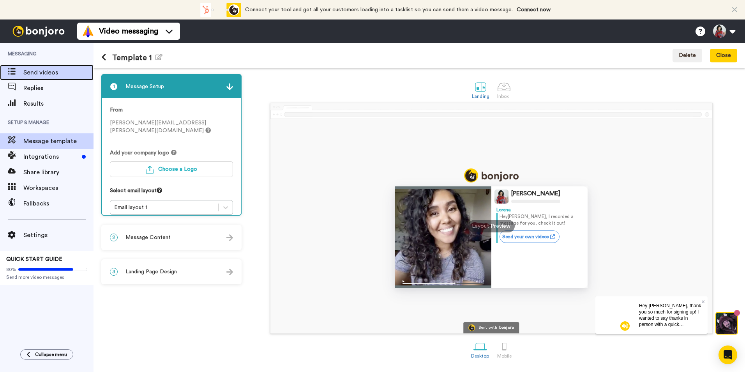
click at [50, 67] on div "Send videos" at bounding box center [46, 73] width 93 height 16
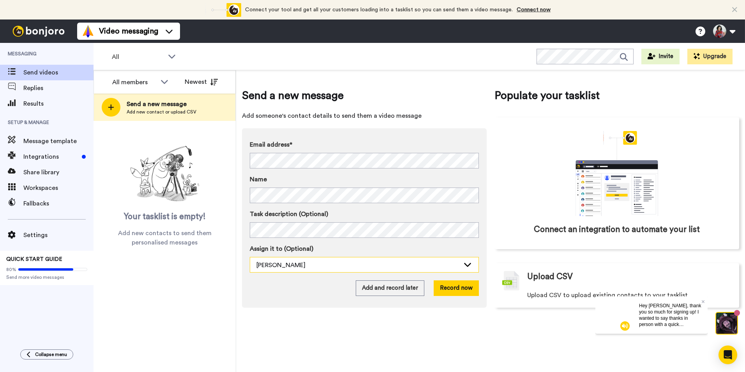
click at [469, 266] on icon at bounding box center [467, 264] width 9 height 8
